Goal: Task Accomplishment & Management: Manage account settings

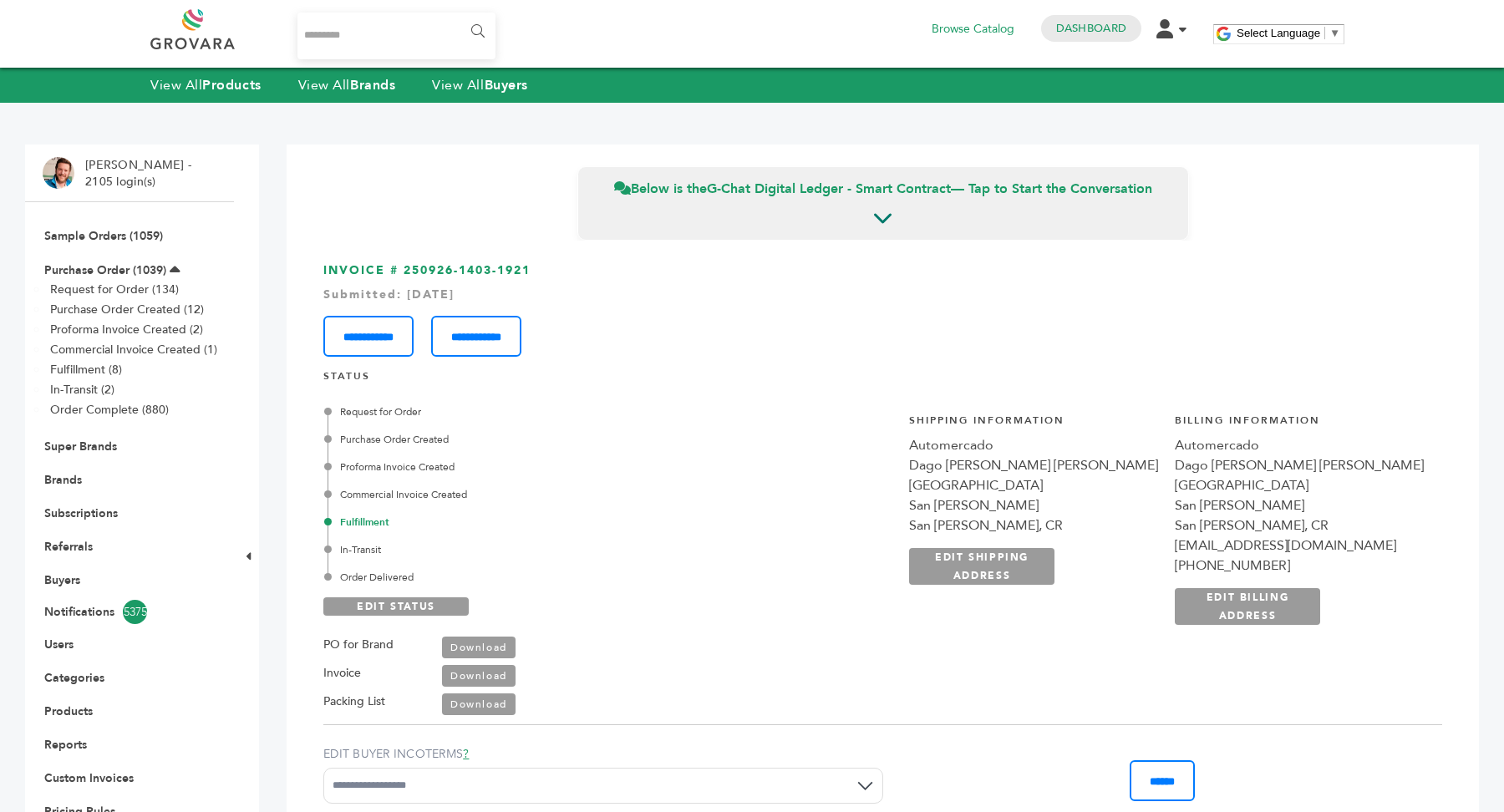
scroll to position [1384, 0]
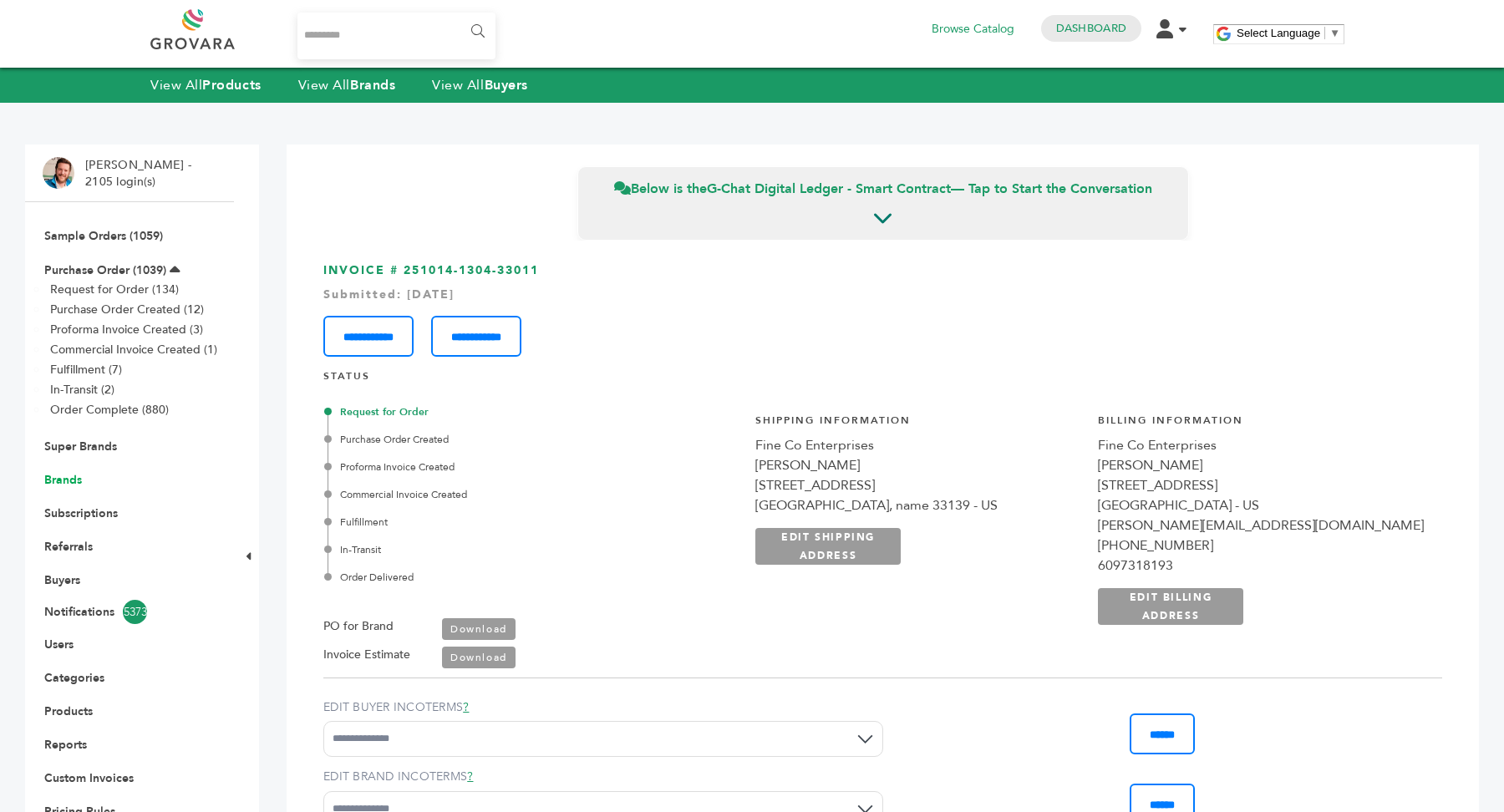
click at [63, 475] on link "Brands" at bounding box center [63, 480] width 37 height 16
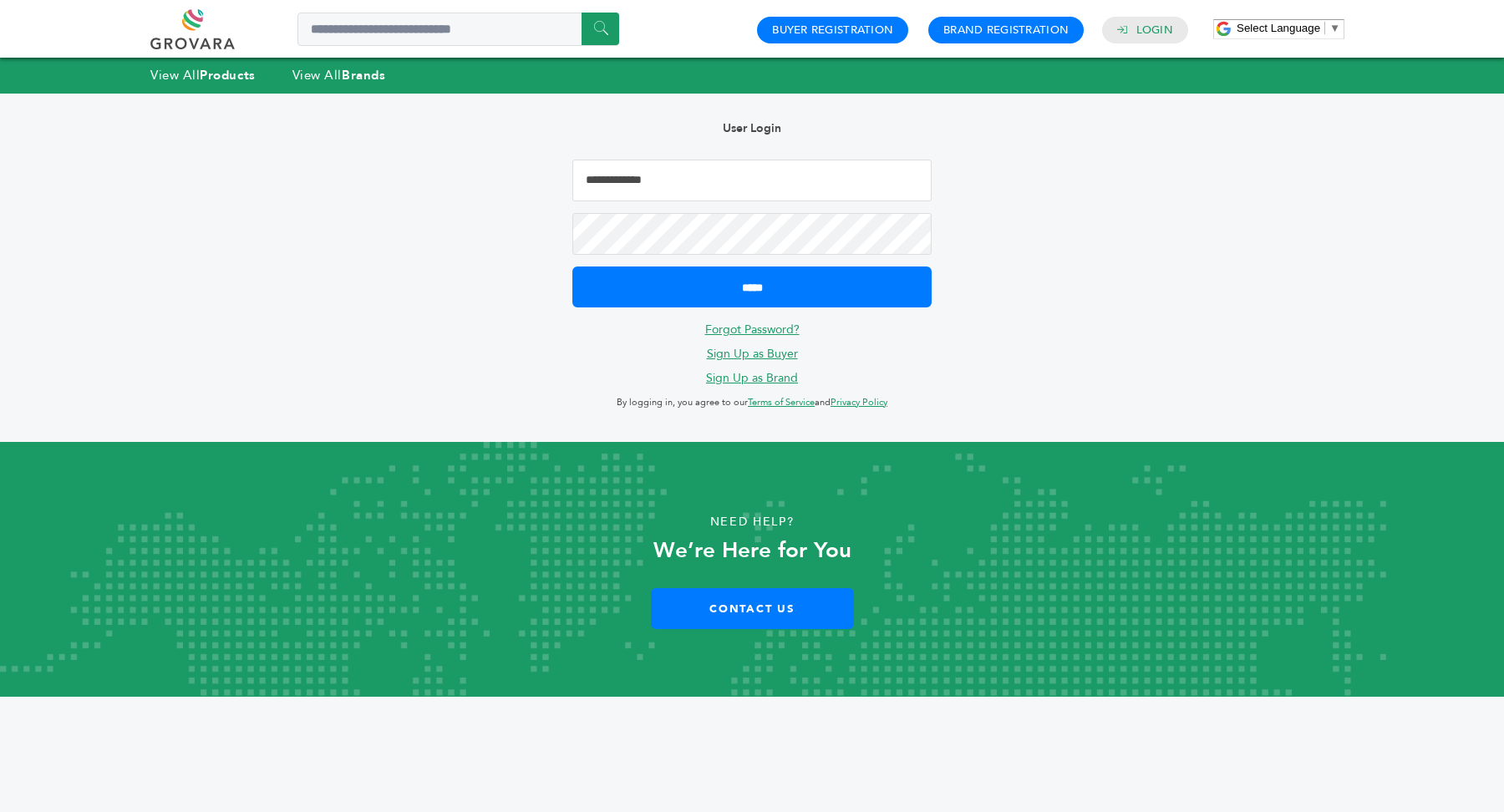
click at [794, 180] on input "Email Address" at bounding box center [752, 180] width 359 height 42
type input "**********"
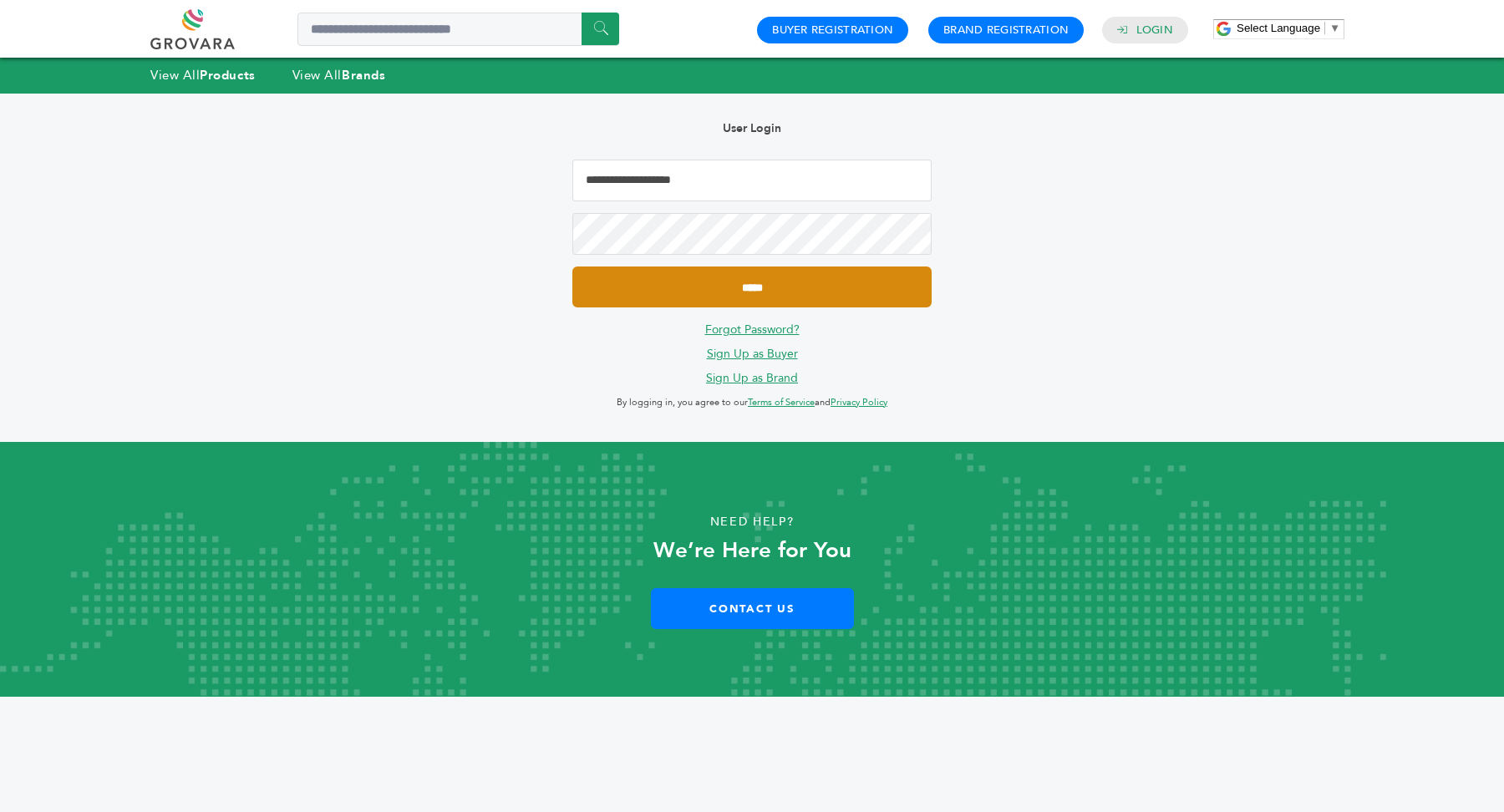
click at [780, 287] on input "*****" at bounding box center [752, 287] width 359 height 41
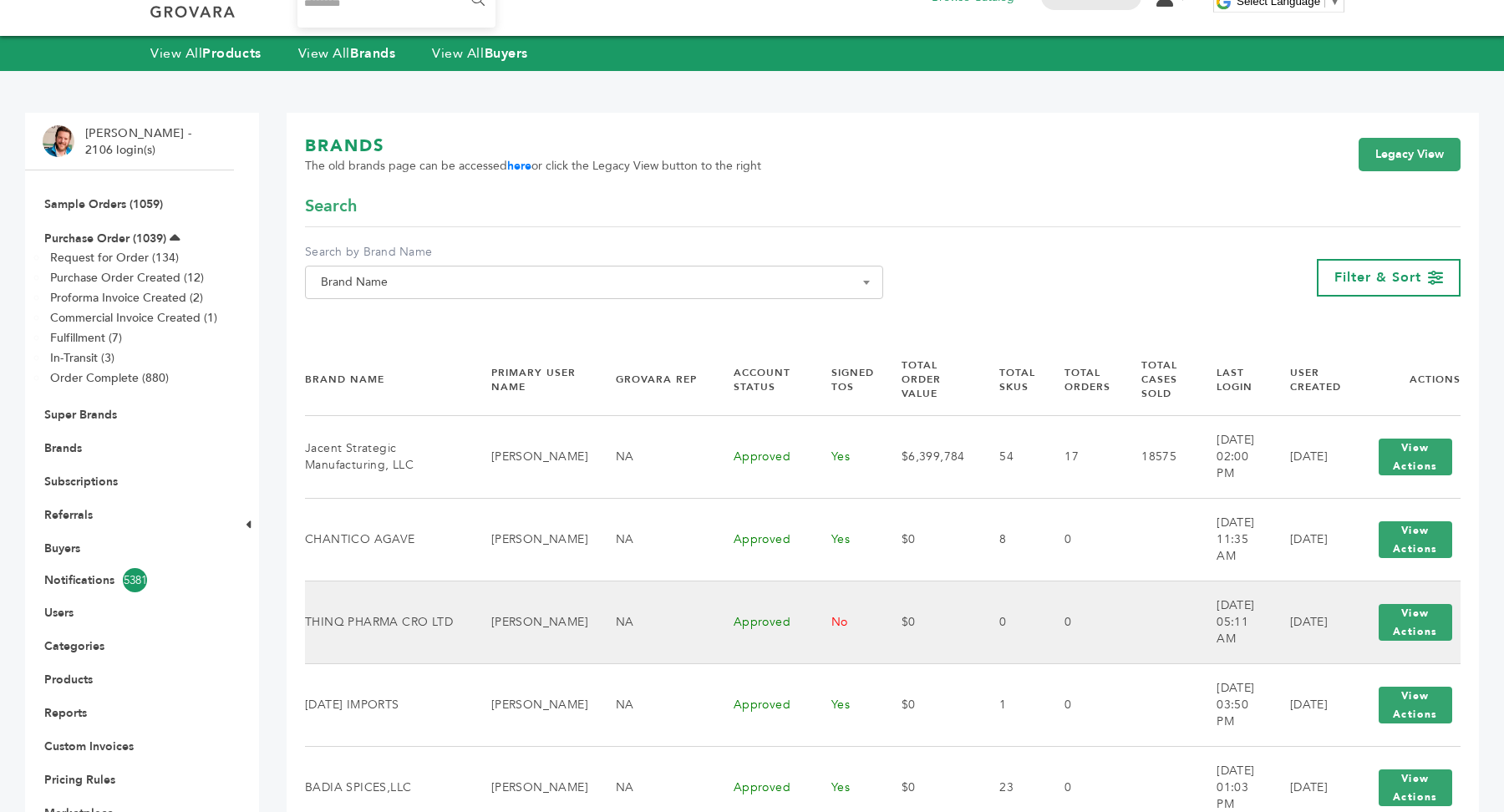
scroll to position [57, 0]
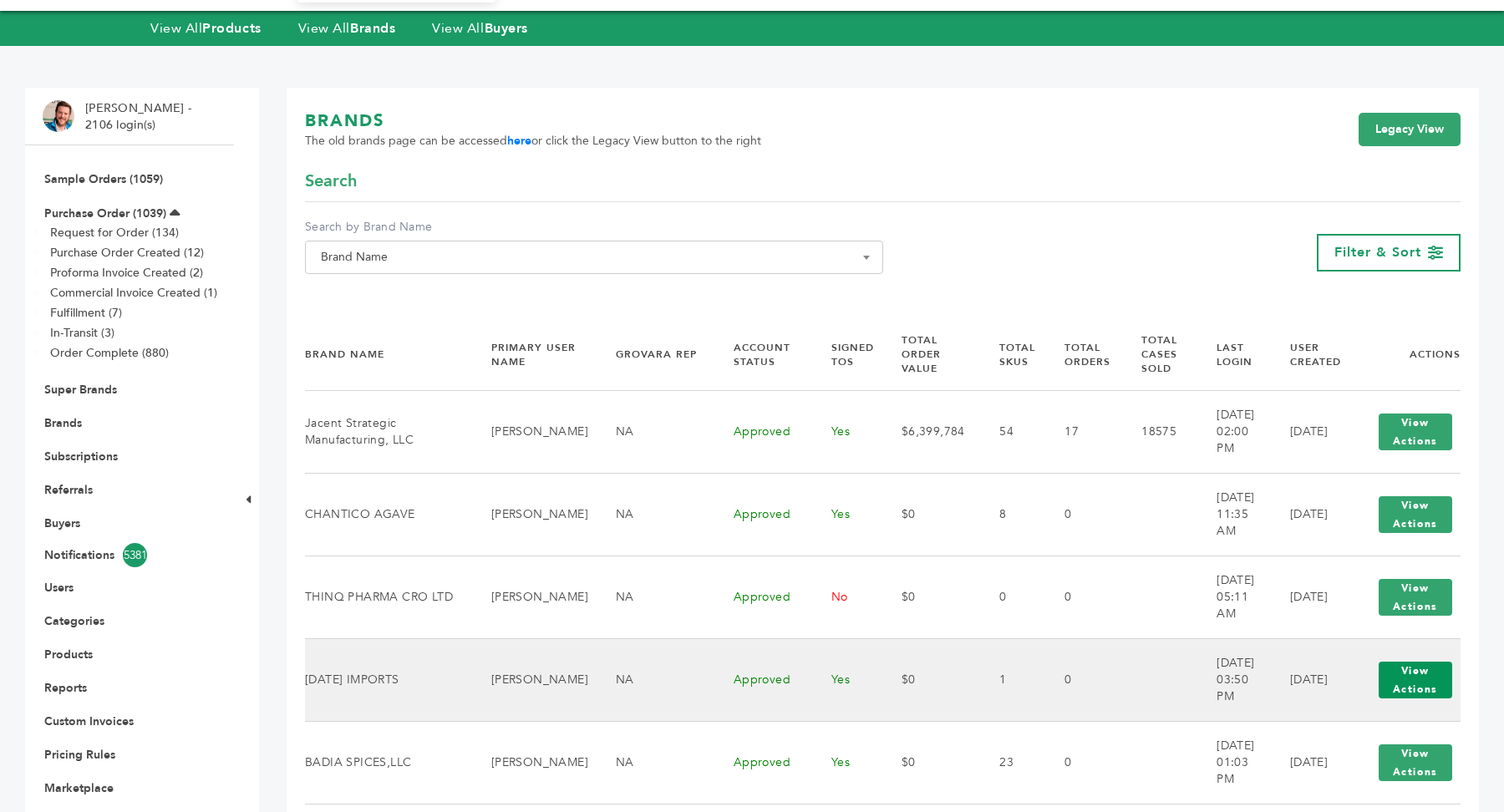
click at [1395, 680] on button "View Actions" at bounding box center [1415, 679] width 74 height 36
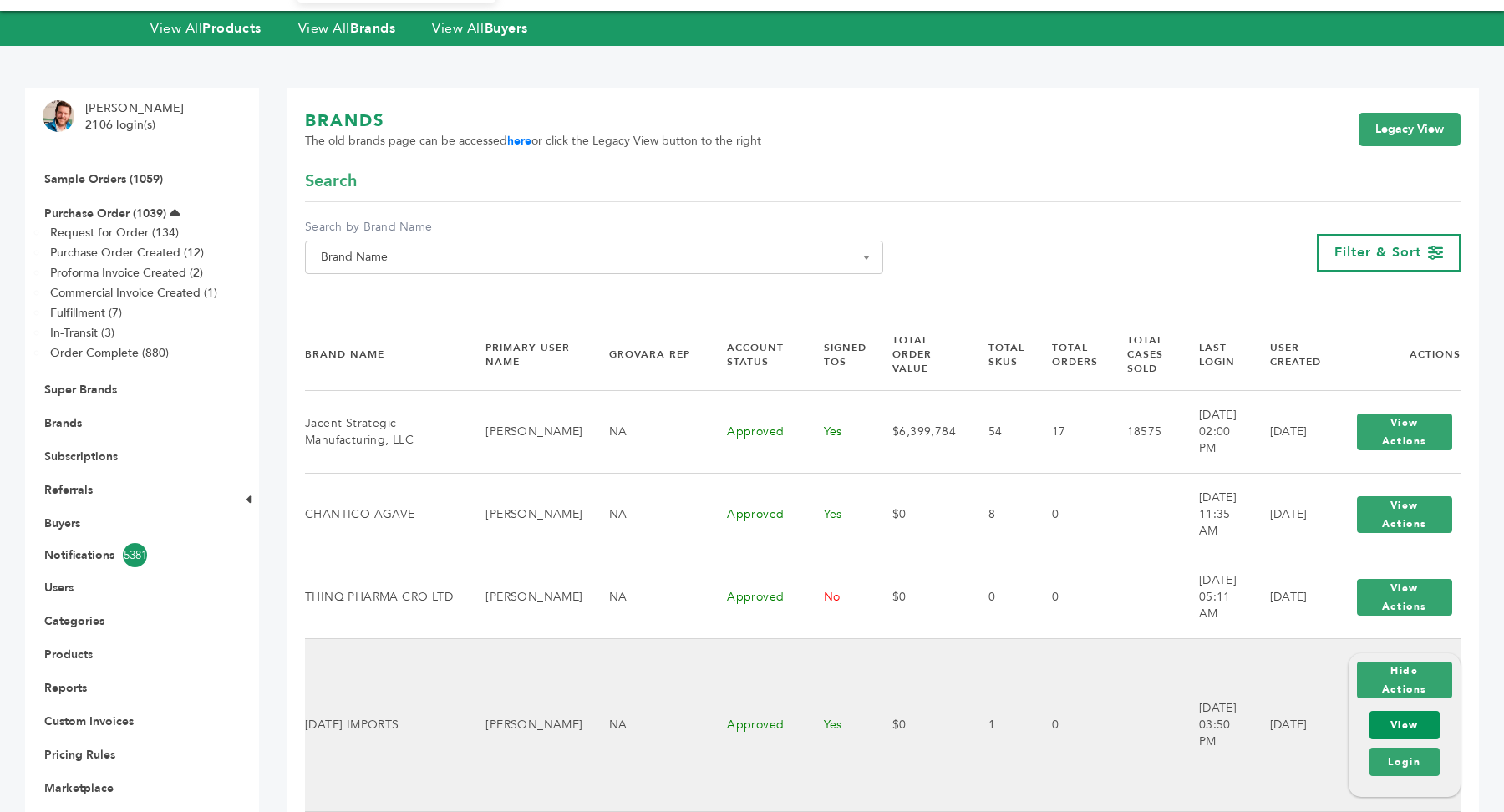
click at [1406, 720] on link "View" at bounding box center [1404, 725] width 70 height 28
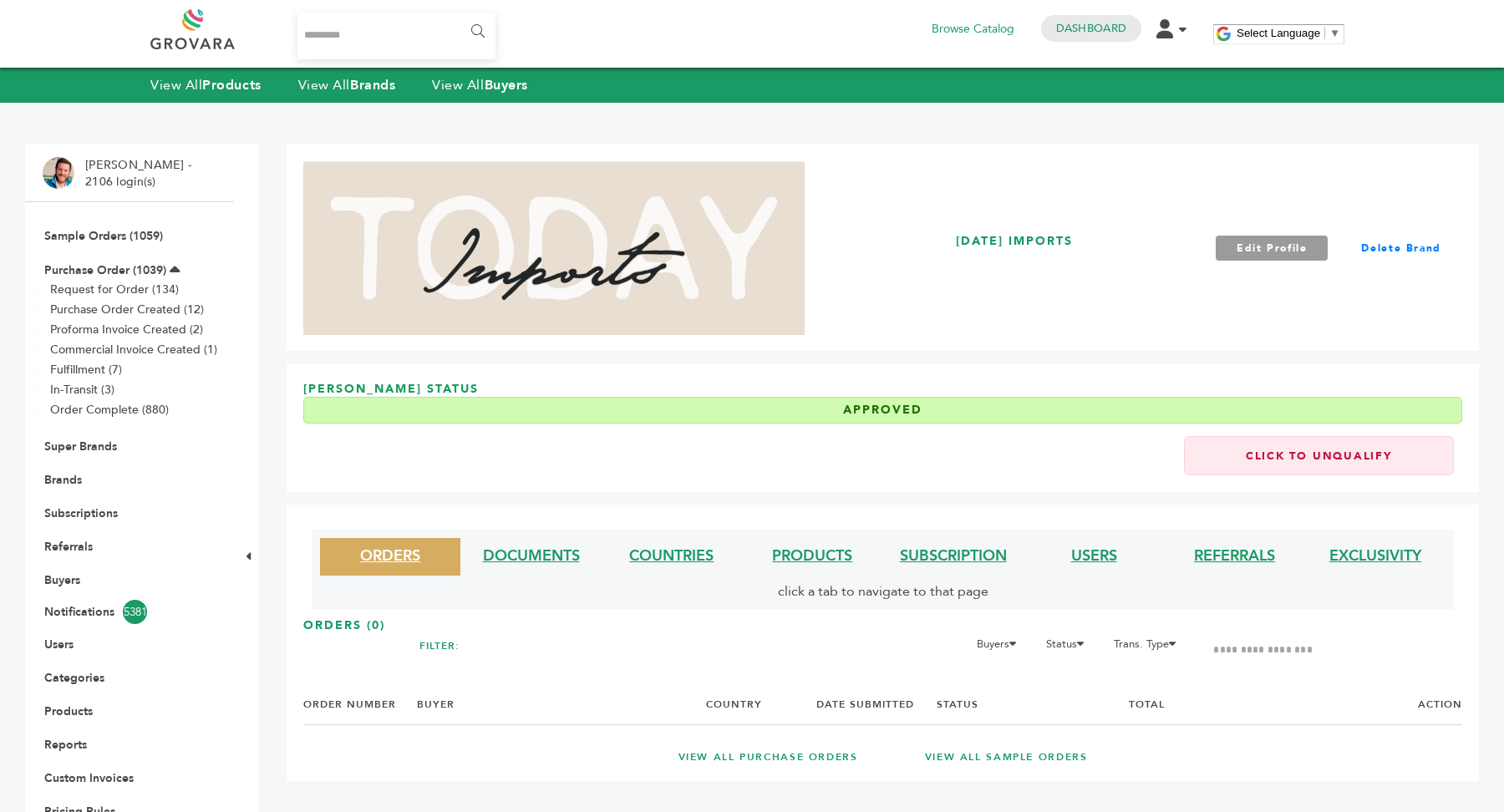
click at [1267, 260] on div "TODAY IMPORTS Edit Profile Delete Brand" at bounding box center [882, 248] width 1192 height 206
click at [1277, 251] on link "Edit Profile" at bounding box center [1272, 248] width 113 height 25
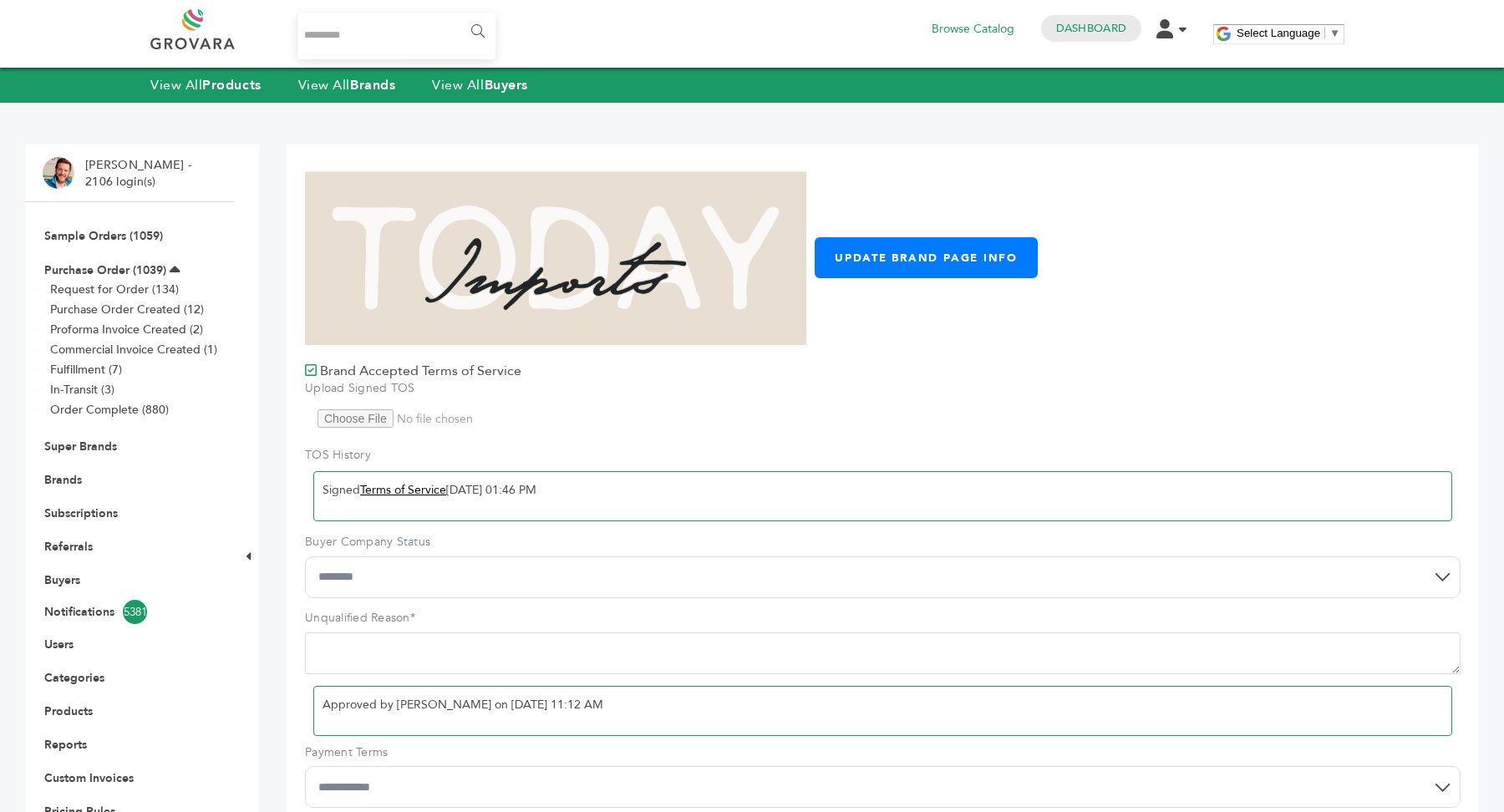
click at [405, 492] on link "Terms of Service" at bounding box center [403, 490] width 86 height 16
